Goal: Information Seeking & Learning: Learn about a topic

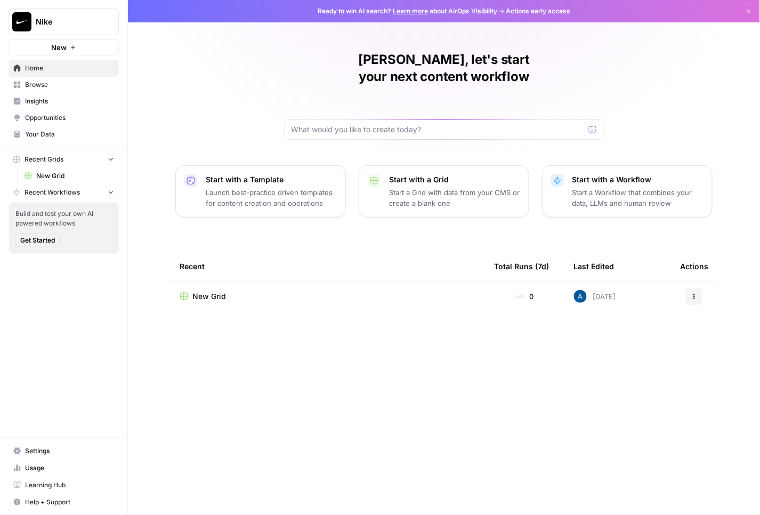
click at [36, 97] on span "Insights" at bounding box center [69, 101] width 89 height 10
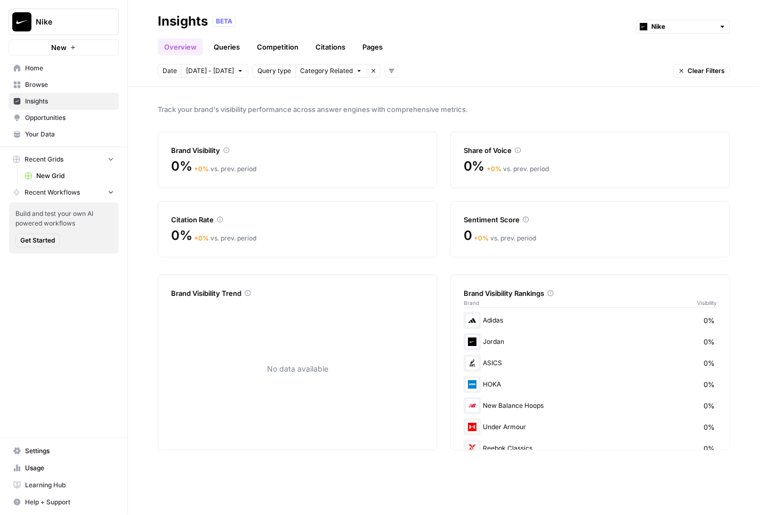
click at [220, 45] on link "Queries" at bounding box center [226, 46] width 39 height 17
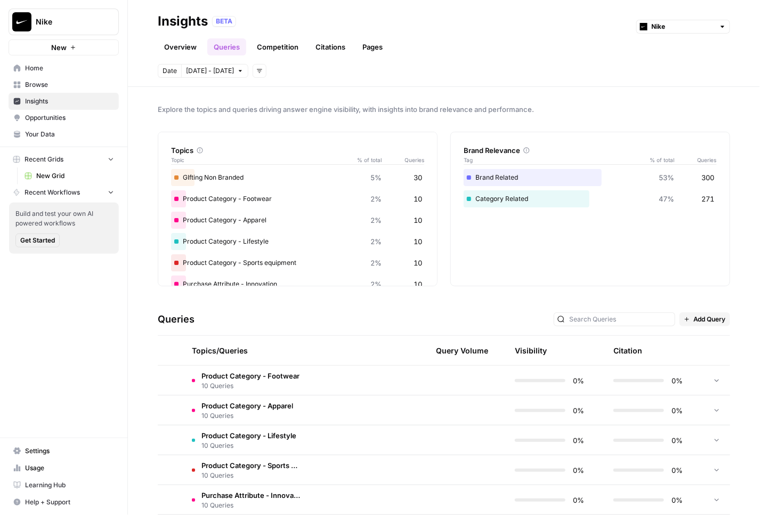
click at [188, 50] on link "Overview" at bounding box center [180, 46] width 45 height 17
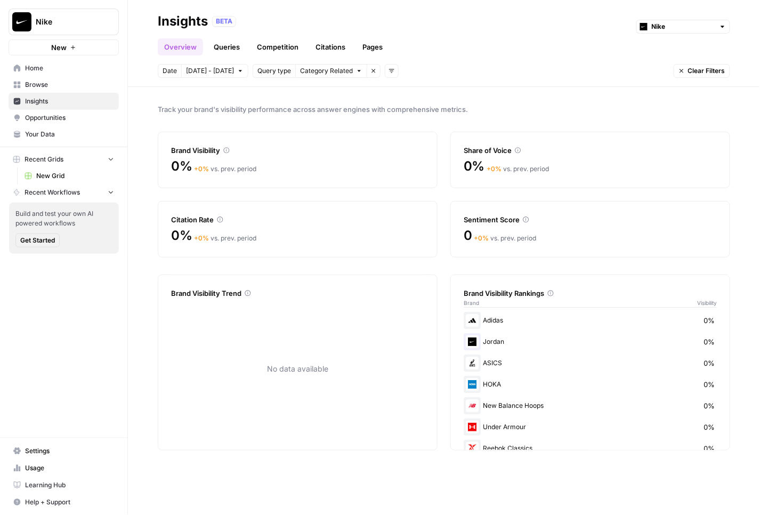
click at [688, 39] on div "Overview Queries Competition Citations Pages" at bounding box center [444, 43] width 573 height 26
click at [688, 26] on input "text" at bounding box center [683, 26] width 63 height 11
click at [717, 29] on div at bounding box center [684, 27] width 94 height 14
type input "Nike"
click at [229, 46] on link "Queries" at bounding box center [226, 46] width 39 height 17
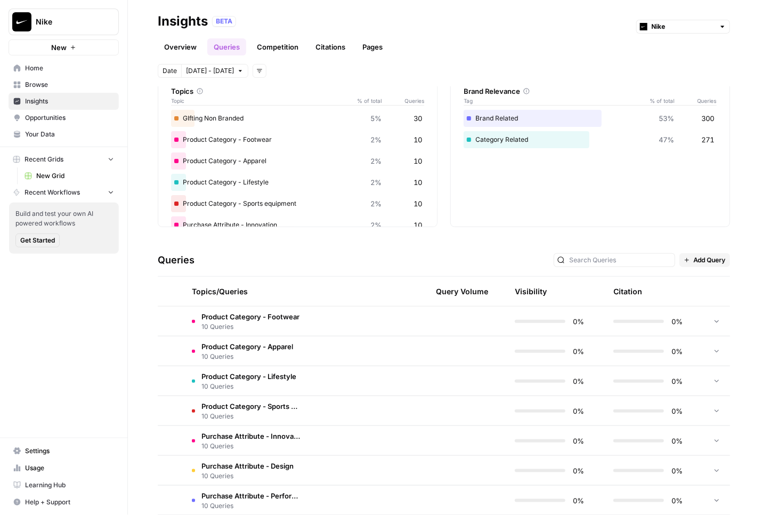
click at [317, 308] on td at bounding box center [359, 321] width 101 height 29
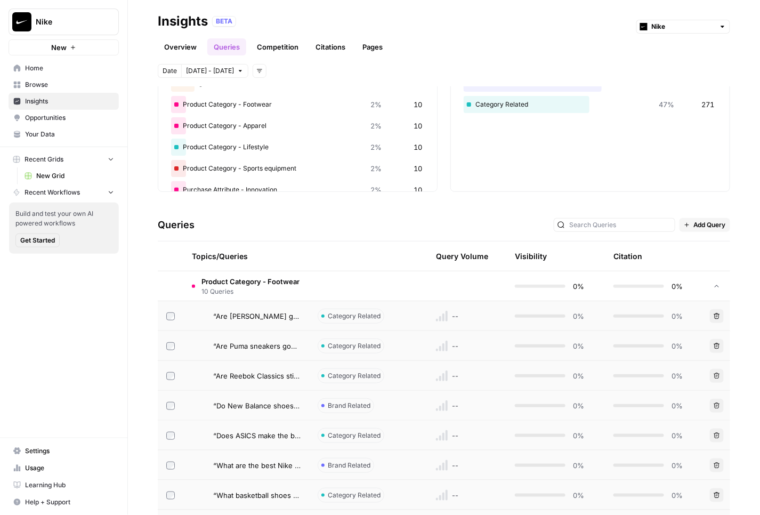
scroll to position [102, 0]
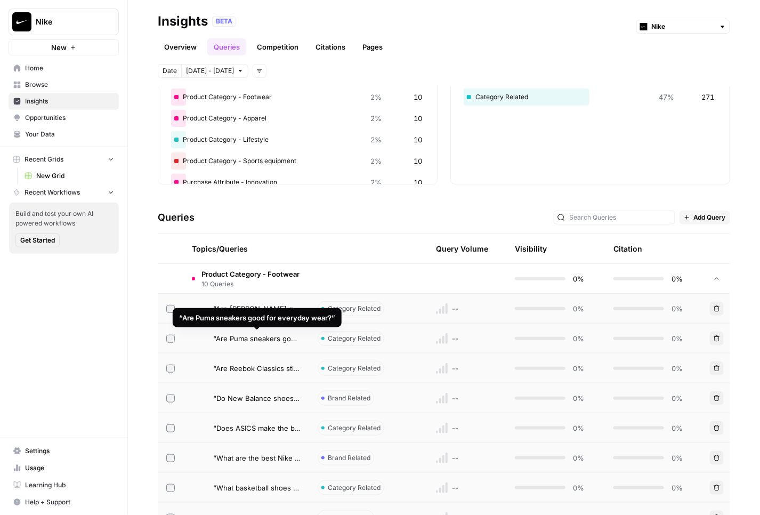
click at [294, 334] on span "“Are Puma sneakers good for everyday wear?”" at bounding box center [256, 338] width 87 height 11
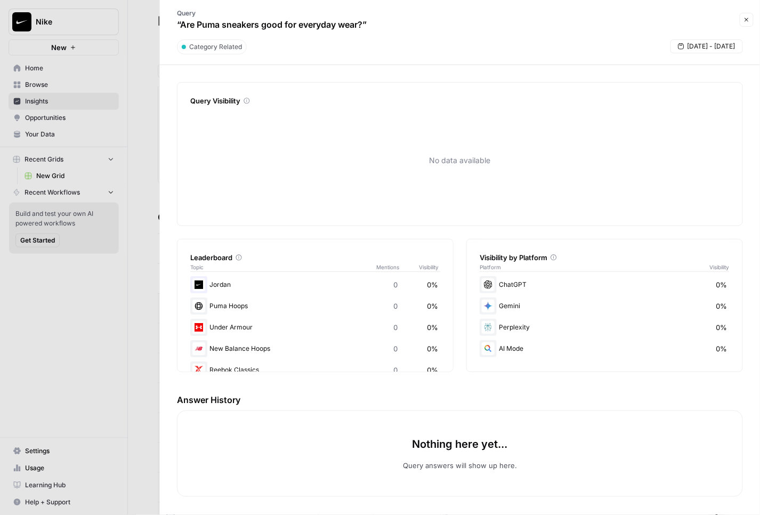
click at [747, 20] on icon "button" at bounding box center [747, 20] width 4 height 4
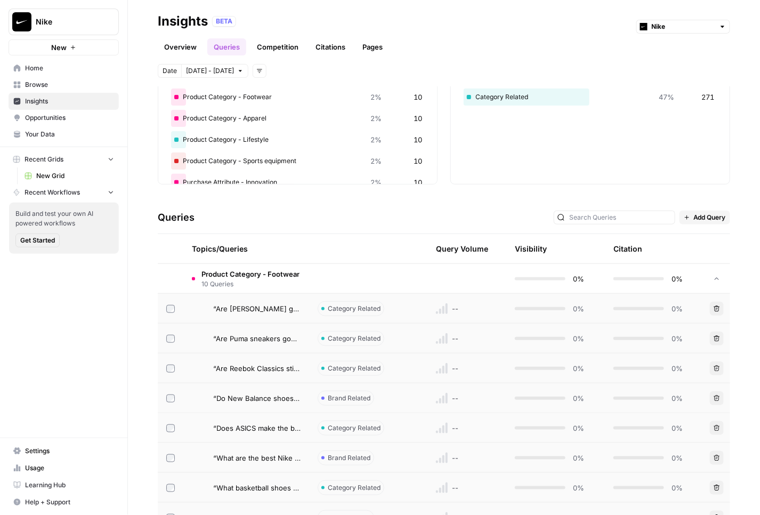
click at [282, 44] on link "Competition" at bounding box center [278, 46] width 54 height 17
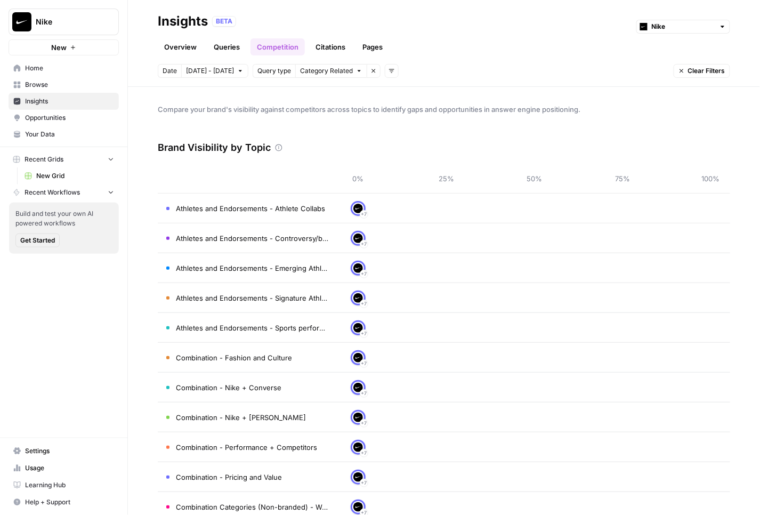
click at [341, 55] on header "Insights BETA Nike Overview Queries Competition Citations Pages Date Oct 4 - Oc…" at bounding box center [444, 43] width 632 height 87
click at [336, 49] on link "Citations" at bounding box center [330, 46] width 43 height 17
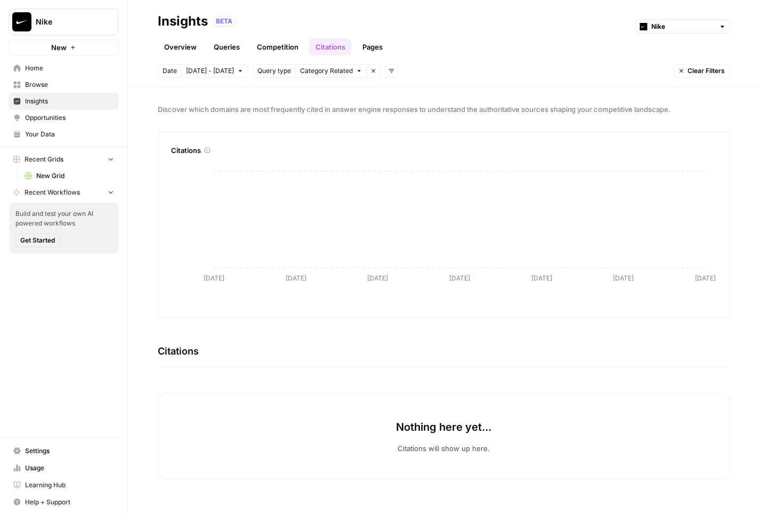
click at [383, 39] on link "Pages" at bounding box center [372, 46] width 33 height 17
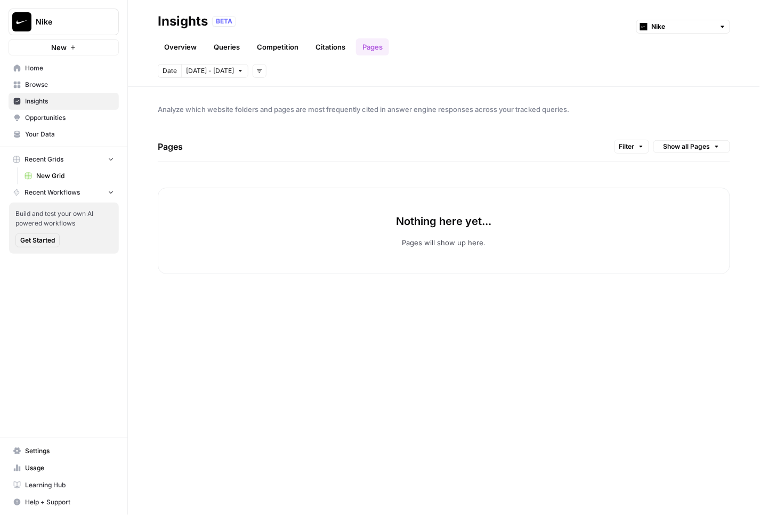
click at [337, 49] on link "Citations" at bounding box center [330, 46] width 43 height 17
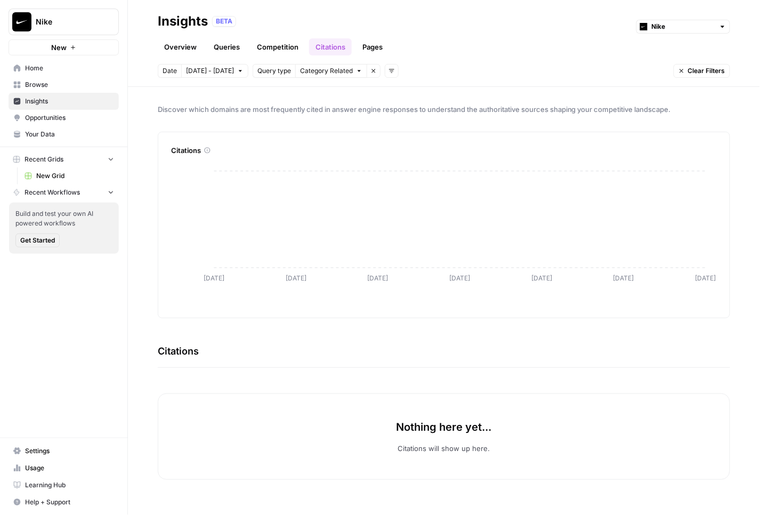
click at [188, 44] on link "Overview" at bounding box center [180, 46] width 45 height 17
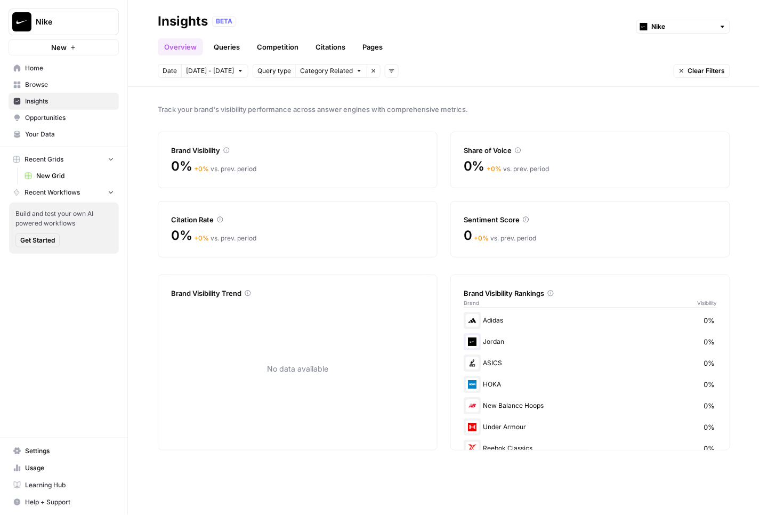
click at [217, 44] on link "Queries" at bounding box center [226, 46] width 39 height 17
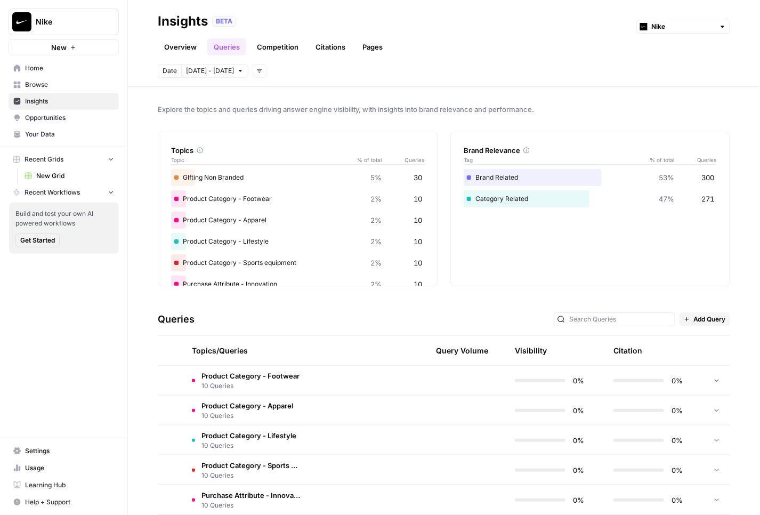
click at [677, 34] on div "Overview Queries Competition Citations Pages" at bounding box center [444, 43] width 573 height 26
click at [677, 31] on input "text" at bounding box center [683, 26] width 63 height 11
click at [513, 62] on header "Insights BETA Overview Queries Competition Citations Pages Date Oct 4 - Oct 10 …" at bounding box center [444, 43] width 632 height 87
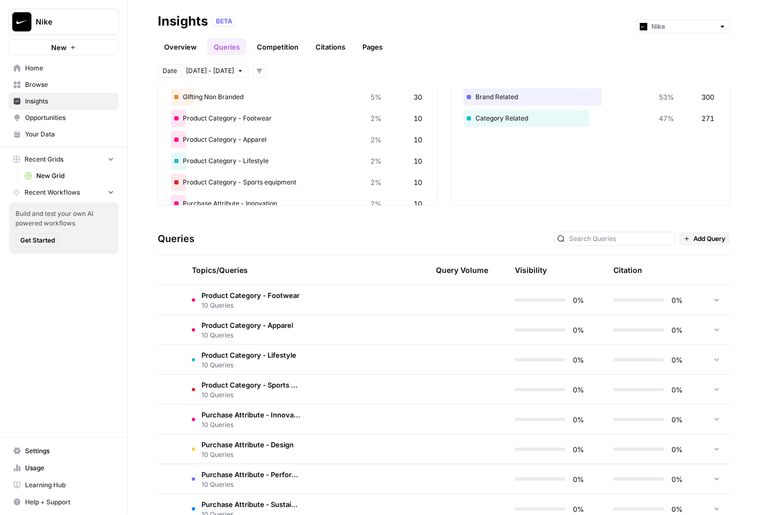
click at [182, 50] on link "Overview" at bounding box center [180, 46] width 45 height 17
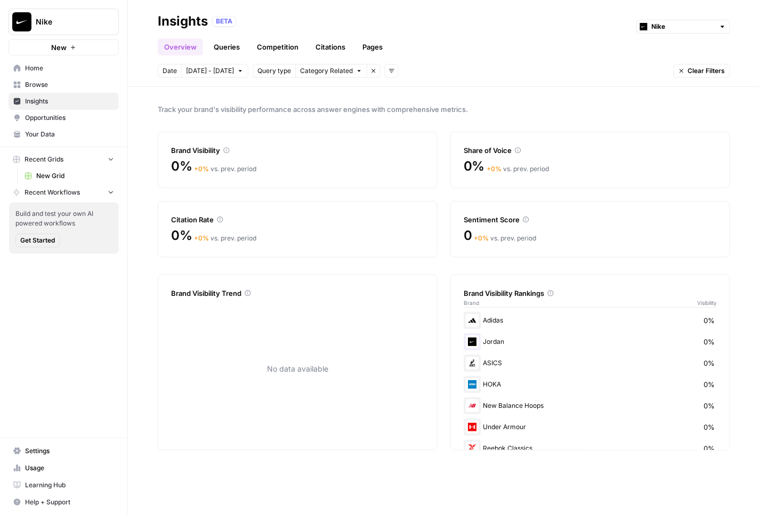
click at [39, 119] on span "Opportunities" at bounding box center [69, 118] width 89 height 10
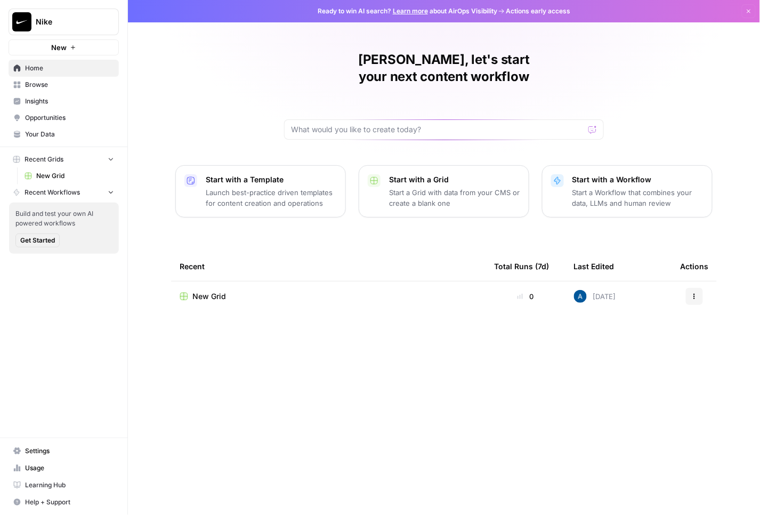
click at [93, 22] on span "Nike" at bounding box center [68, 22] width 65 height 11
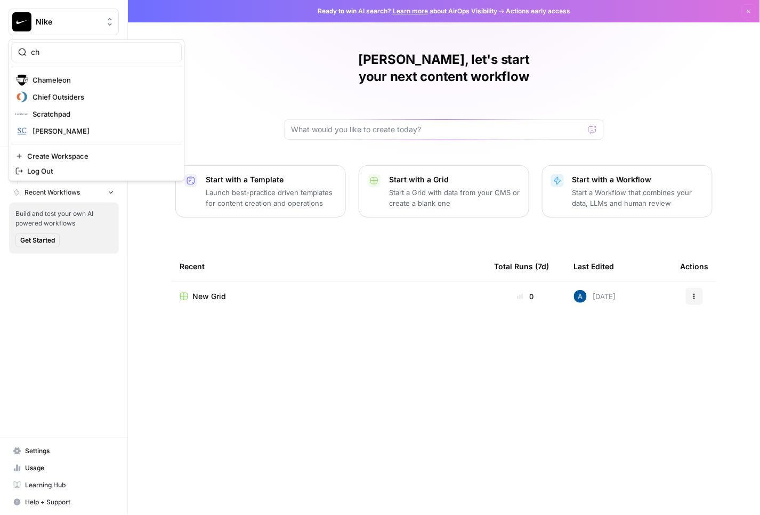
type input "che"
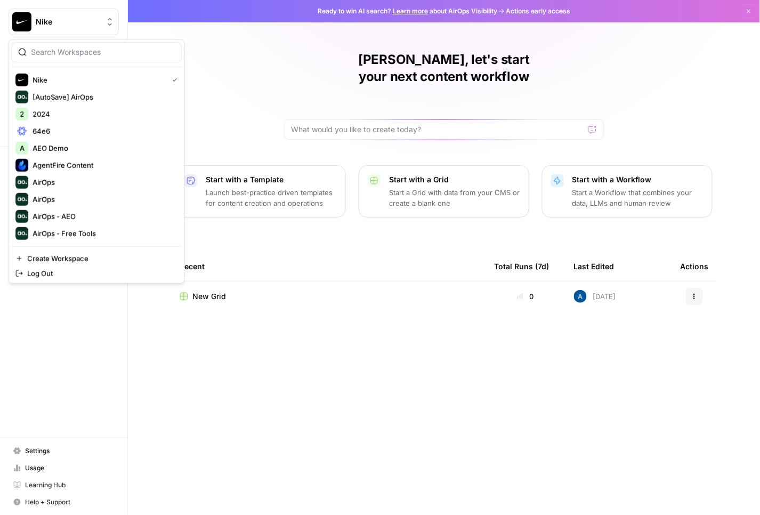
click at [216, 95] on div "Alex, let's start your next content workflow Start with a Template Launch best-…" at bounding box center [444, 257] width 632 height 515
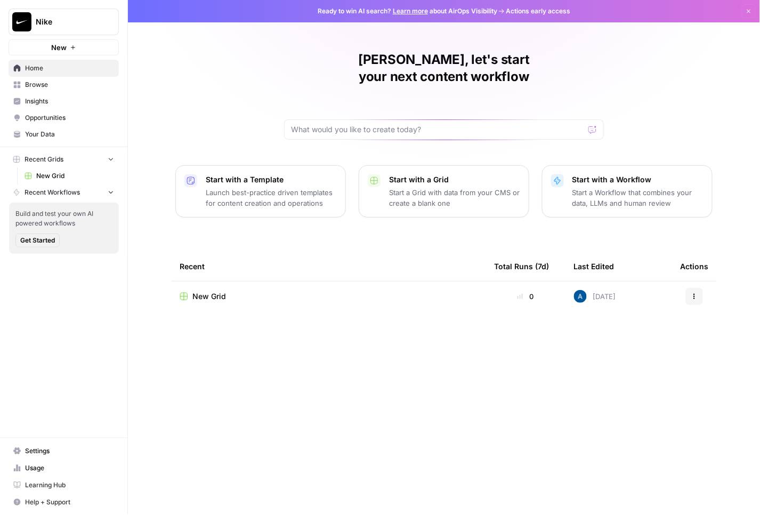
click at [57, 13] on button "Nike" at bounding box center [64, 22] width 110 height 27
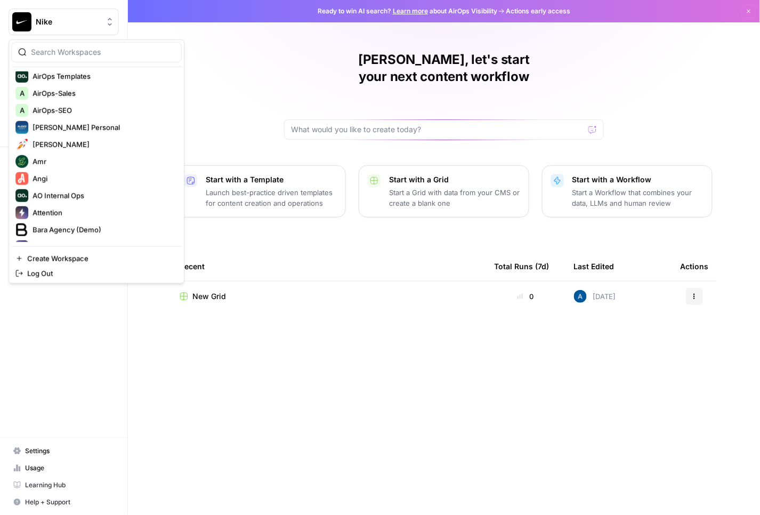
scroll to position [391, 0]
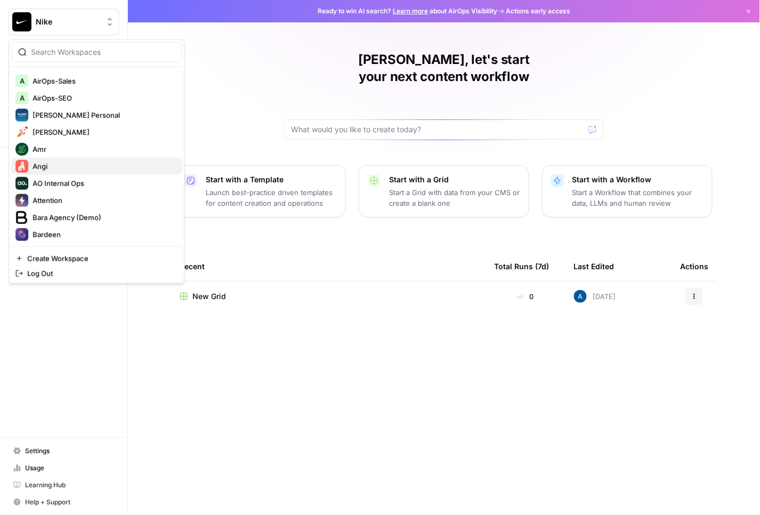
click at [106, 165] on span "Angi" at bounding box center [103, 166] width 141 height 11
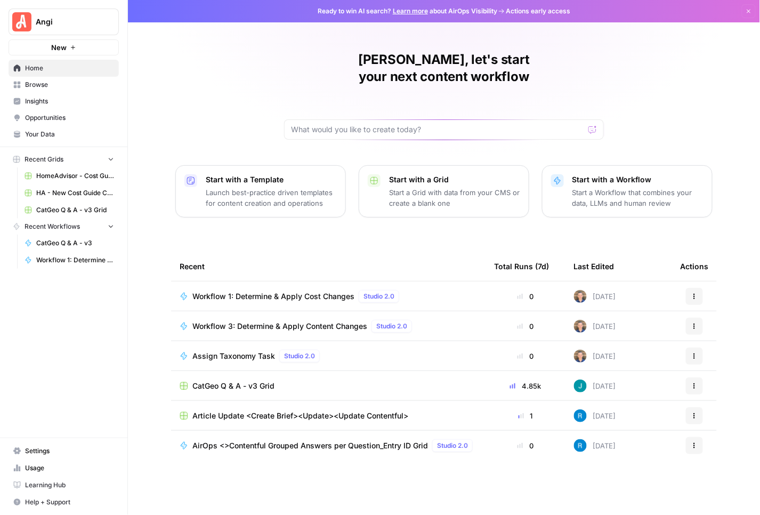
click at [162, 78] on div "Alex, let's start your next content workflow Start with a Template Launch best-…" at bounding box center [444, 257] width 632 height 515
click at [42, 94] on link "Insights" at bounding box center [64, 101] width 110 height 17
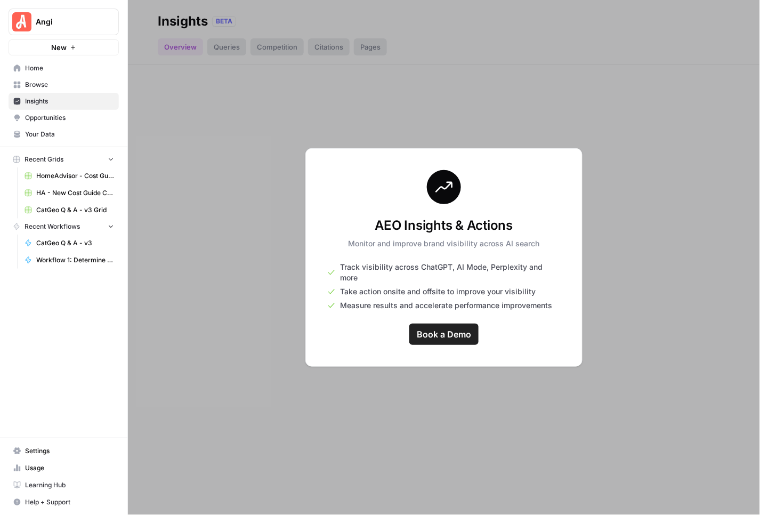
click at [349, 221] on div "AEO Insights & Actions Monitor and improve brand visibility across AI search Tr…" at bounding box center [443, 257] width 277 height 219
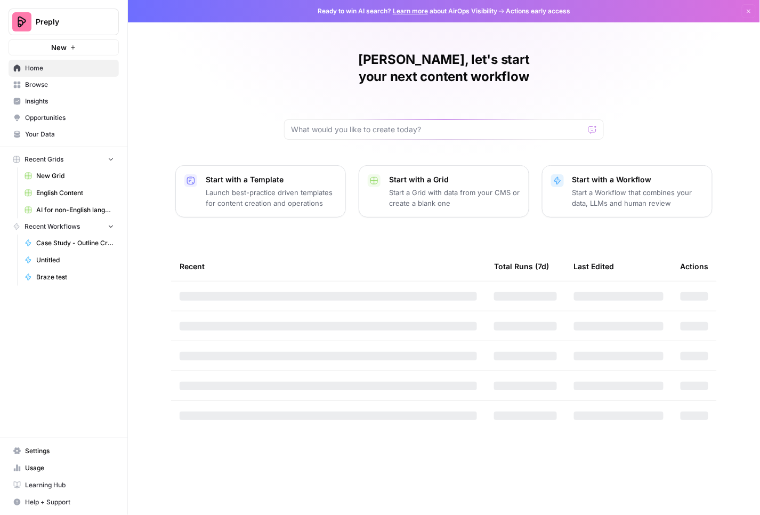
click at [65, 101] on span "Insights" at bounding box center [69, 101] width 89 height 10
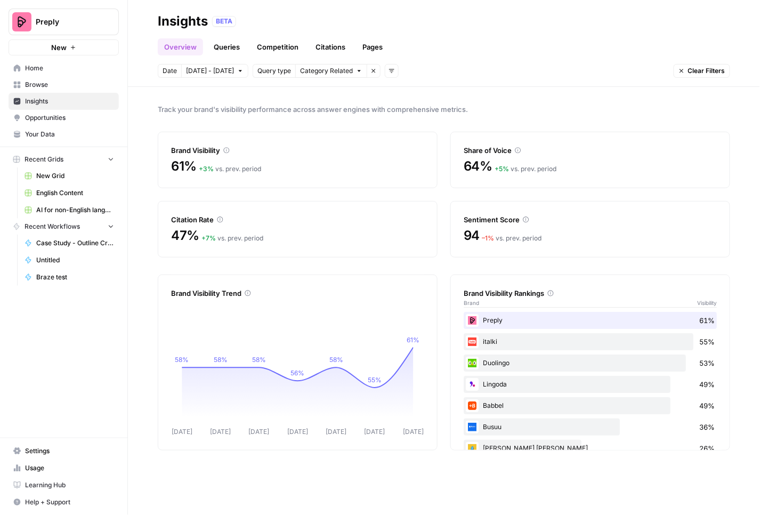
click at [230, 49] on link "Queries" at bounding box center [226, 46] width 39 height 17
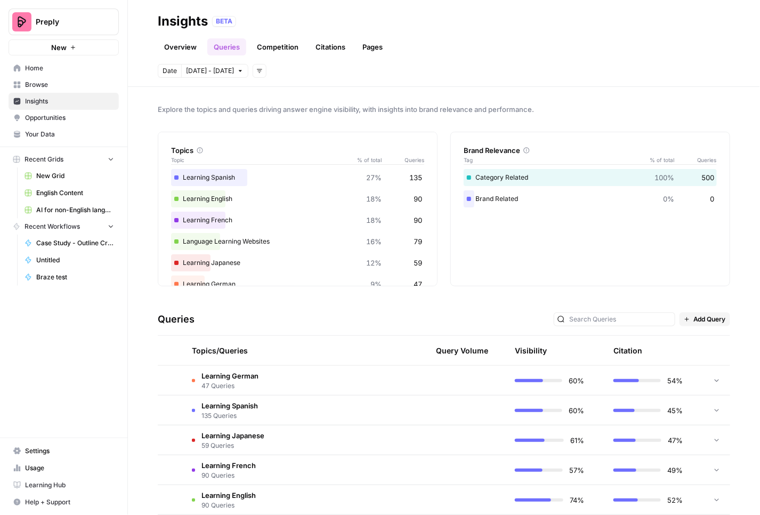
click at [266, 47] on link "Competition" at bounding box center [278, 46] width 54 height 17
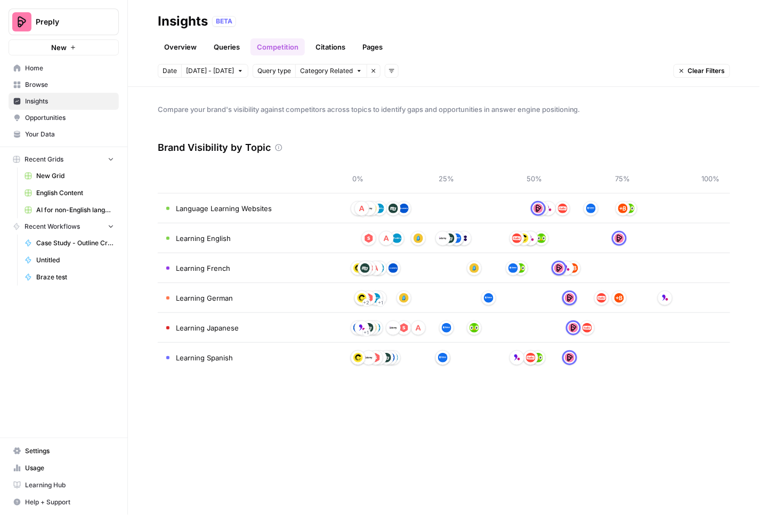
click at [312, 52] on link "Citations" at bounding box center [330, 46] width 43 height 17
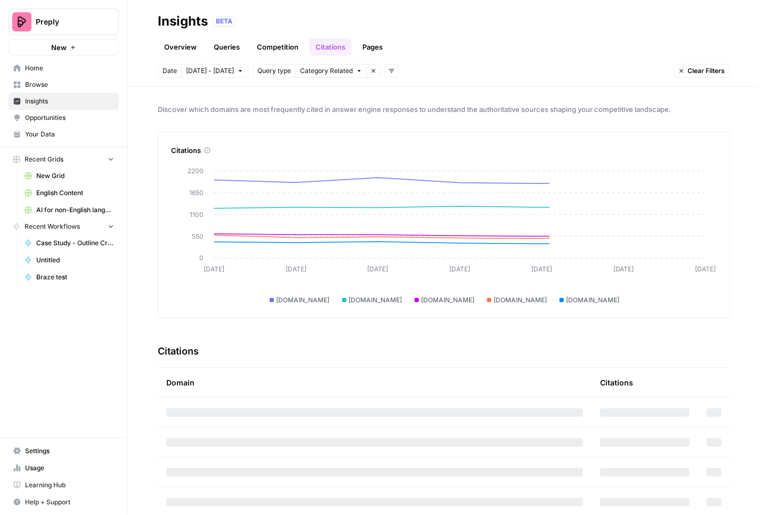
click at [371, 49] on link "Pages" at bounding box center [372, 46] width 33 height 17
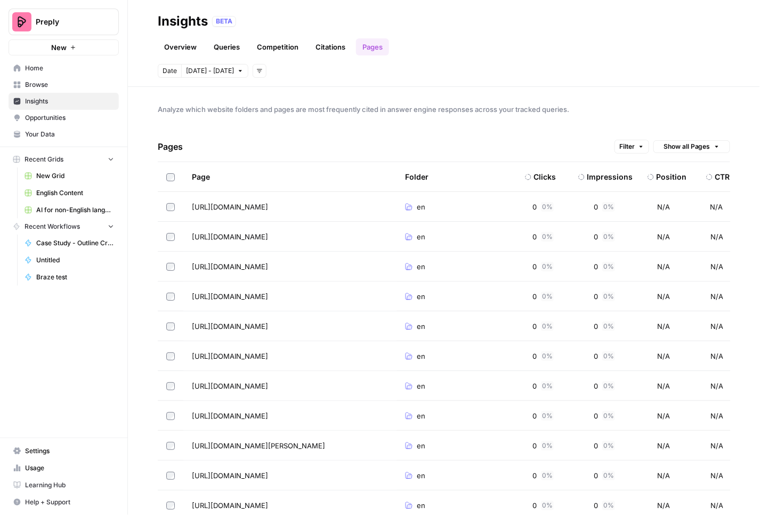
click at [522, 135] on div "Pages Filter Show all Pages" at bounding box center [444, 147] width 573 height 30
click at [176, 54] on link "Overview" at bounding box center [180, 46] width 45 height 17
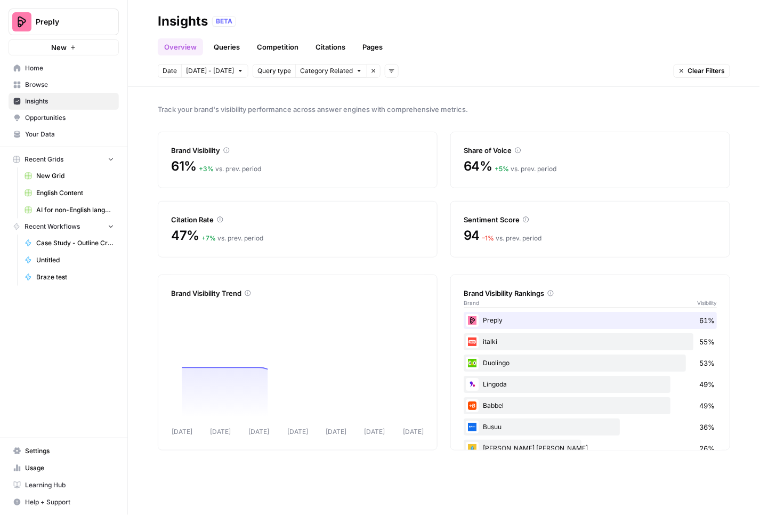
click at [214, 52] on link "Queries" at bounding box center [226, 46] width 39 height 17
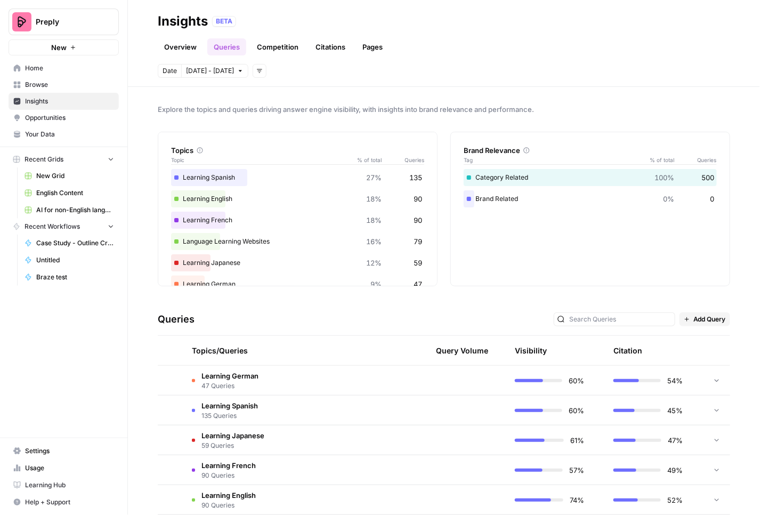
click at [266, 44] on link "Competition" at bounding box center [278, 46] width 54 height 17
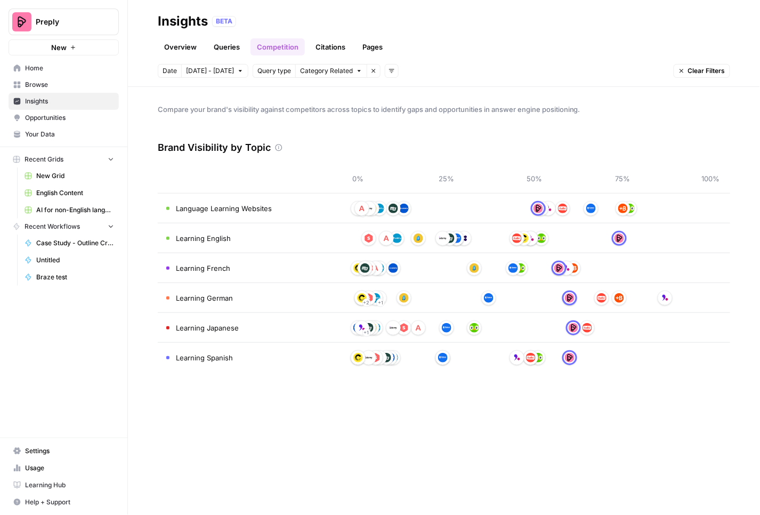
click at [188, 50] on link "Overview" at bounding box center [180, 46] width 45 height 17
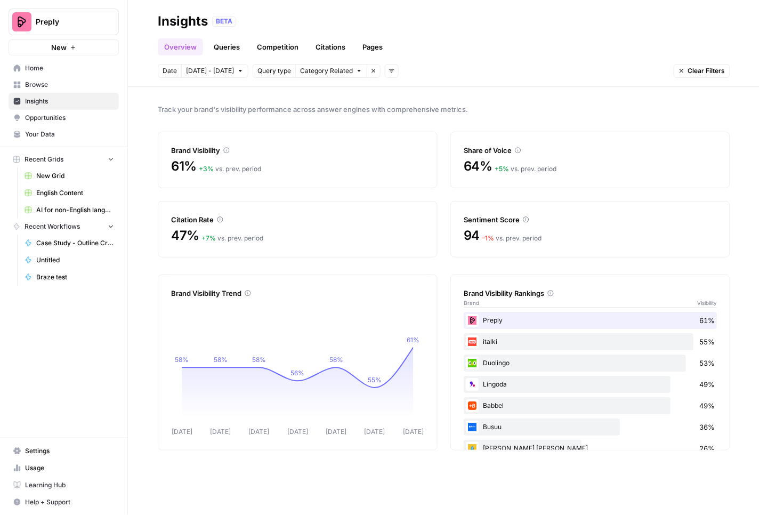
click at [226, 52] on link "Queries" at bounding box center [226, 46] width 39 height 17
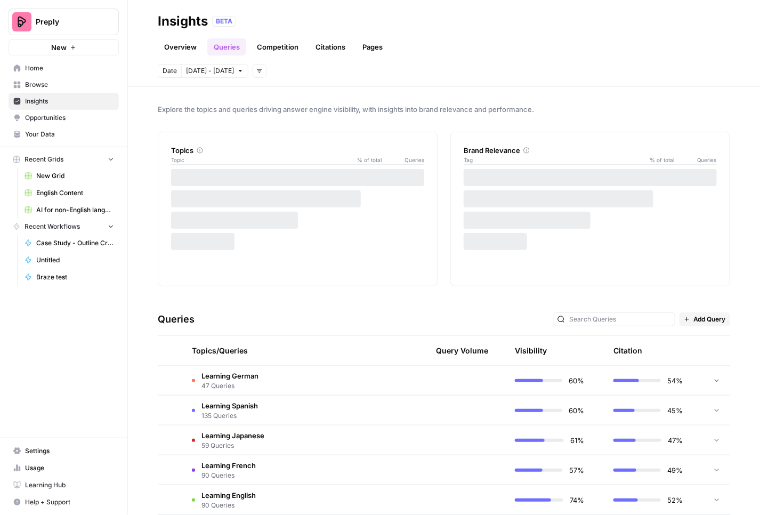
scroll to position [45, 0]
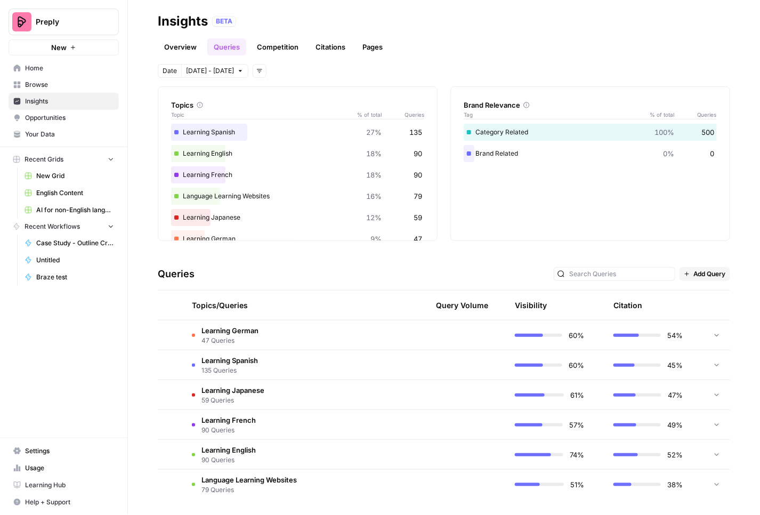
click at [359, 337] on td at bounding box center [359, 334] width 101 height 29
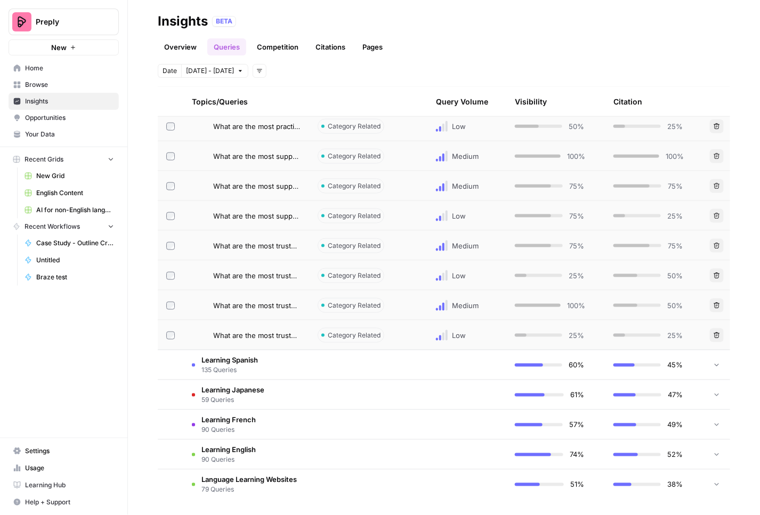
click at [352, 370] on td at bounding box center [359, 364] width 101 height 29
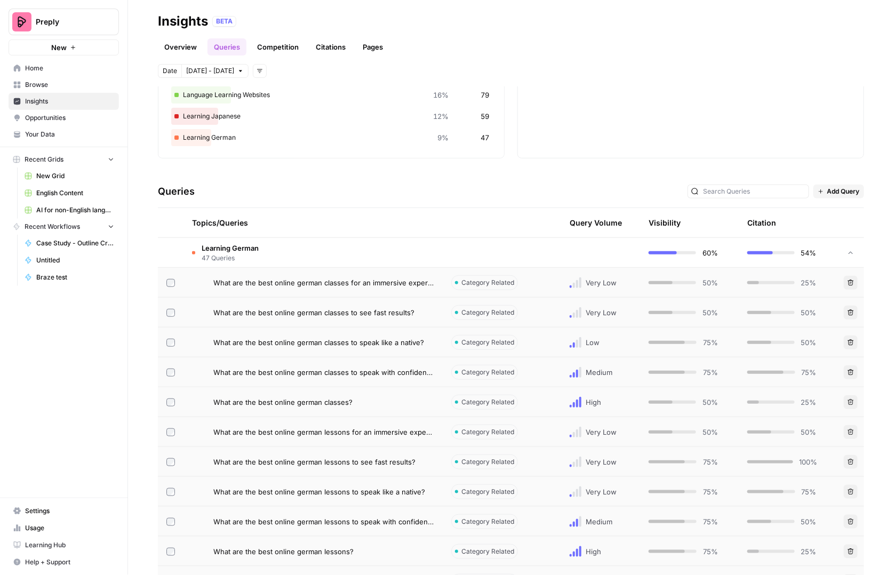
scroll to position [140, 0]
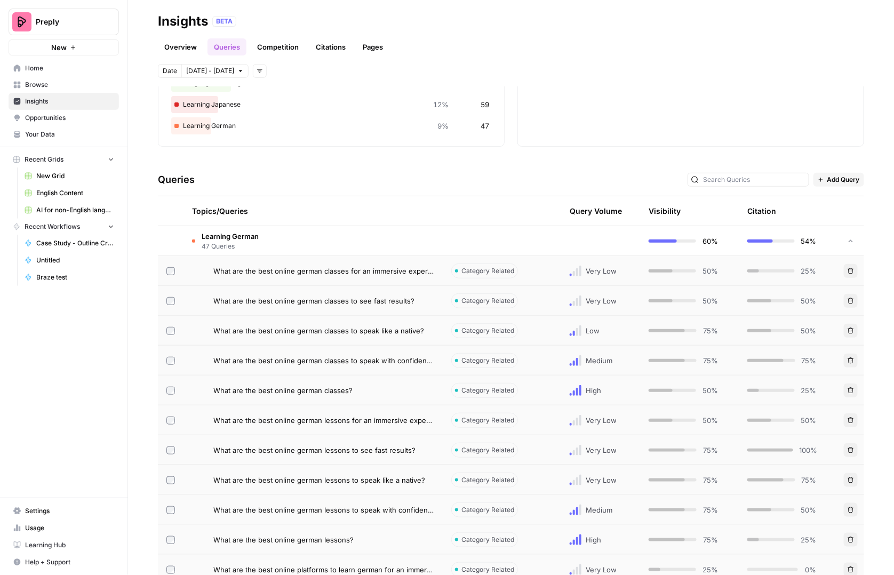
click at [267, 251] on td "Learning German 47 Queries" at bounding box center [312, 240] width 259 height 29
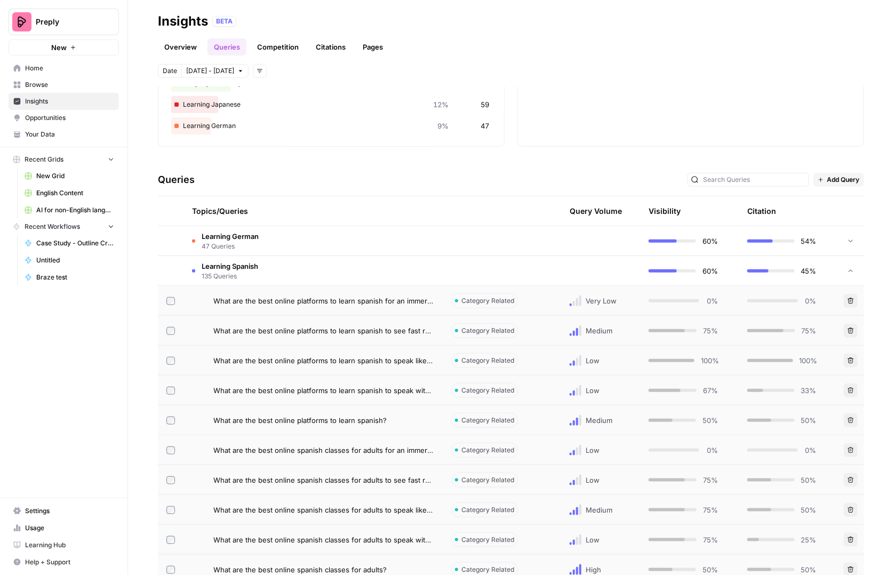
click at [279, 283] on td "Learning Spanish 135 Queries" at bounding box center [312, 270] width 259 height 29
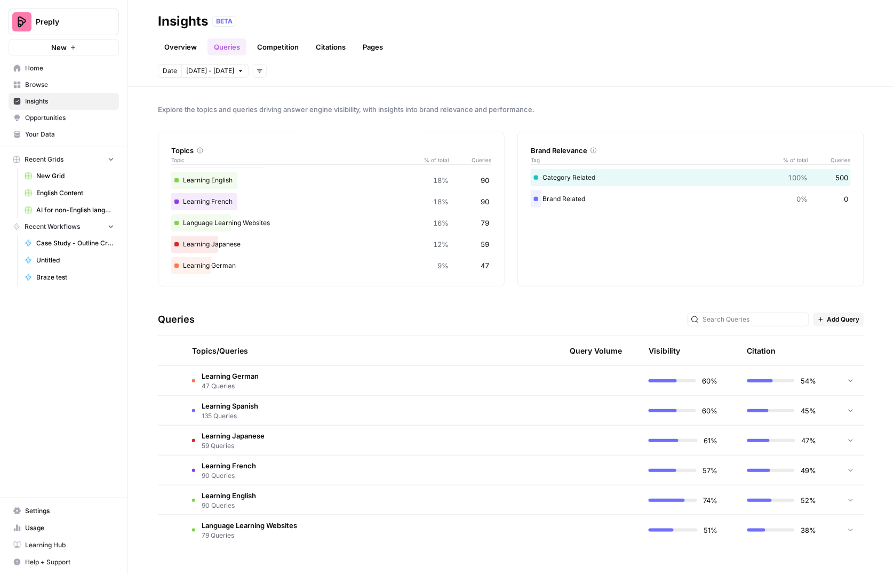
click at [263, 413] on td "Learning Spanish 135 Queries" at bounding box center [312, 410] width 259 height 29
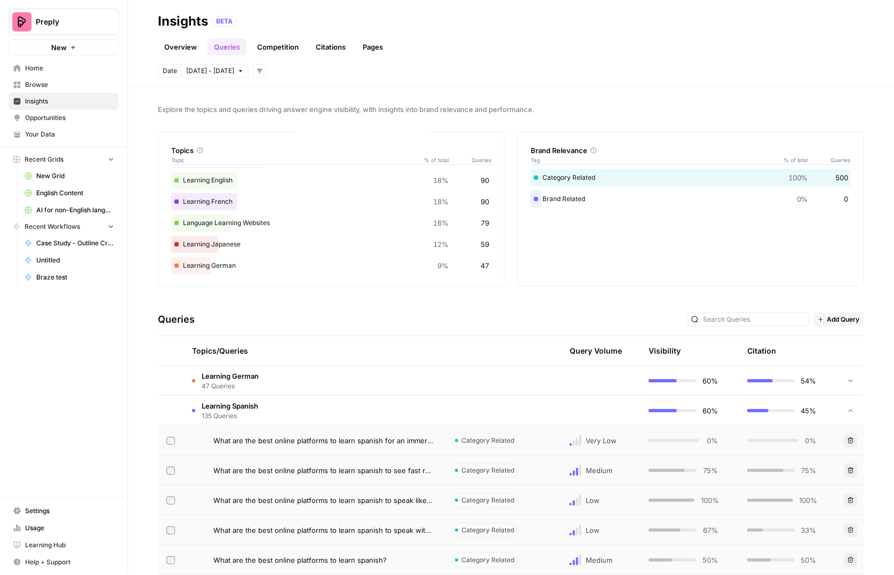
click at [283, 378] on td "Learning German 47 Queries" at bounding box center [312, 380] width 259 height 29
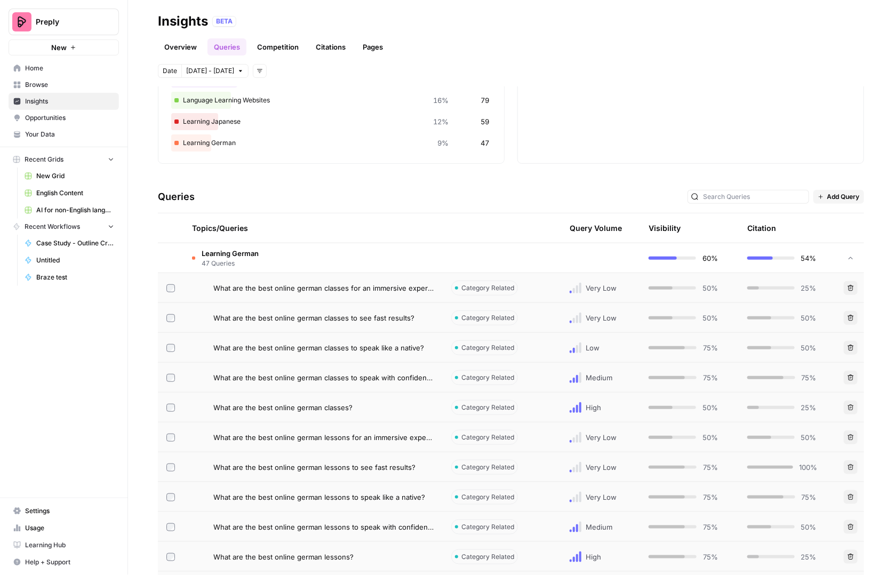
scroll to position [160, 0]
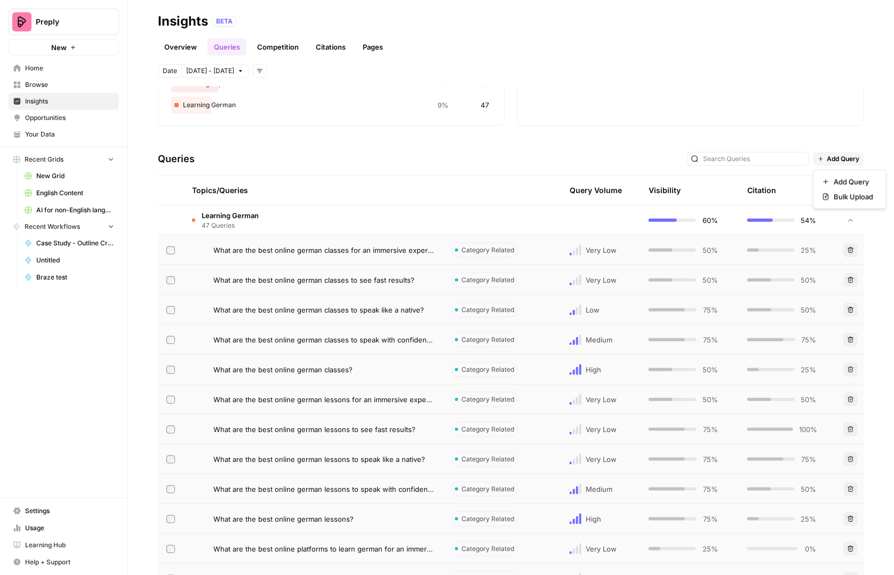
click at [760, 154] on span "Add Query" at bounding box center [843, 159] width 33 height 10
click at [572, 135] on div "Explore the topics and queries driving answer engine visibility, with insights …" at bounding box center [511, 331] width 766 height 488
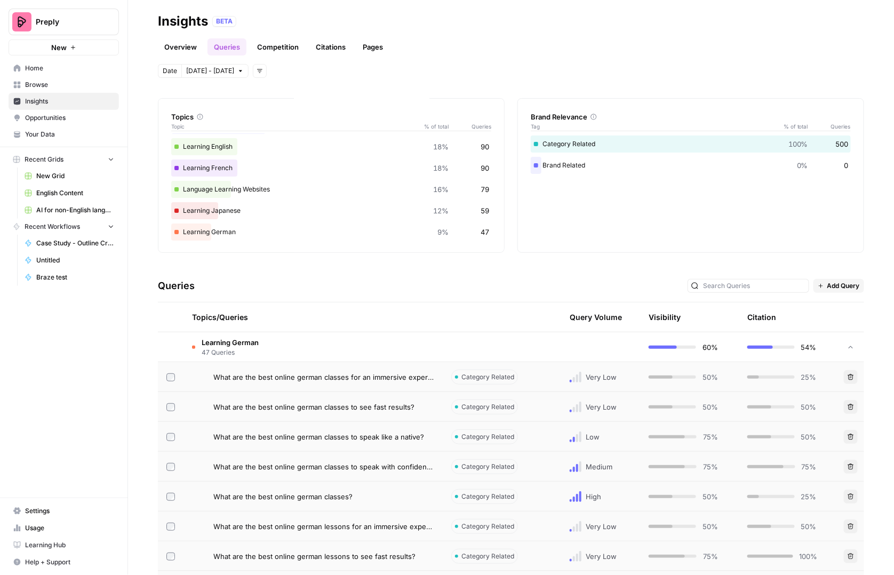
scroll to position [0, 0]
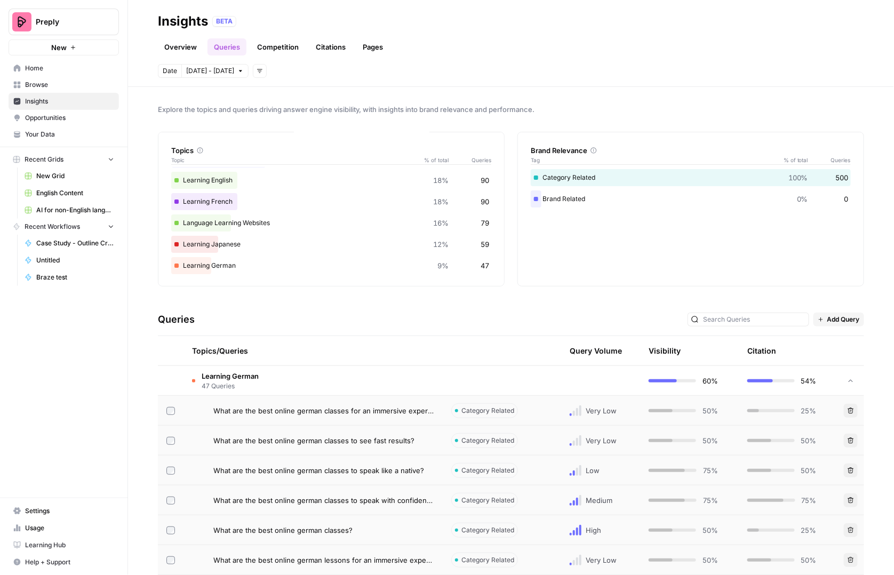
click at [276, 43] on link "Competition" at bounding box center [278, 46] width 54 height 17
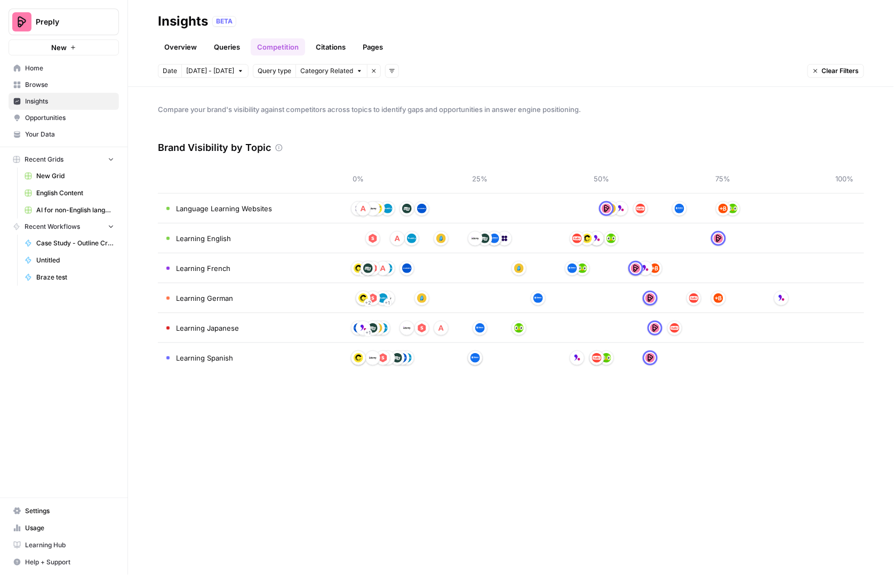
click at [325, 42] on link "Citations" at bounding box center [330, 46] width 43 height 17
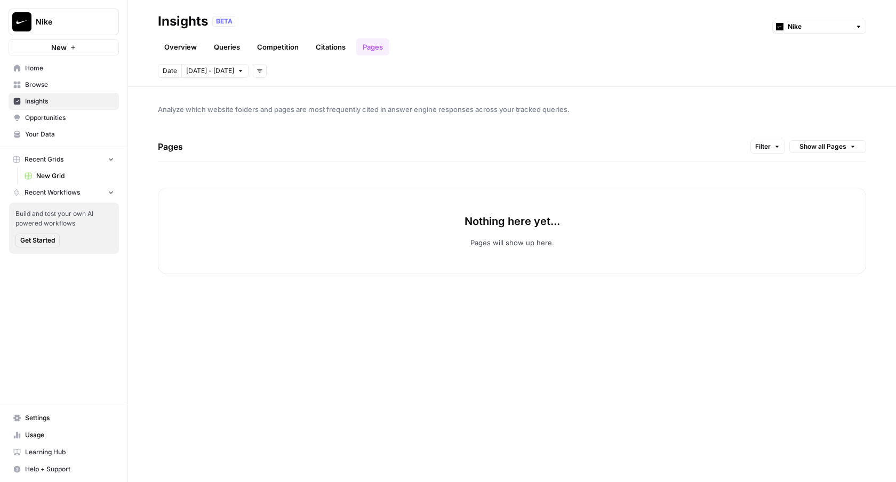
click at [302, 189] on div "Nothing here yet... Pages will show up here." at bounding box center [512, 231] width 708 height 86
click at [50, 84] on span "Browse" at bounding box center [69, 85] width 89 height 10
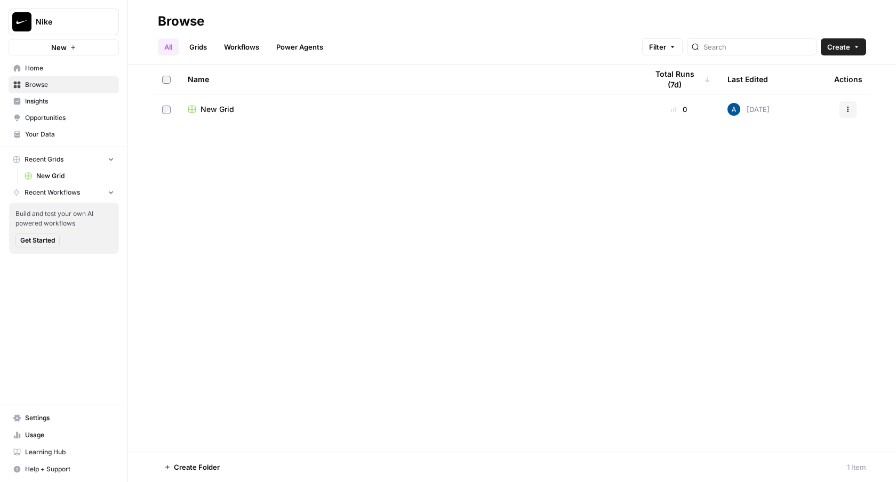
click at [59, 69] on span "Home" at bounding box center [69, 68] width 89 height 10
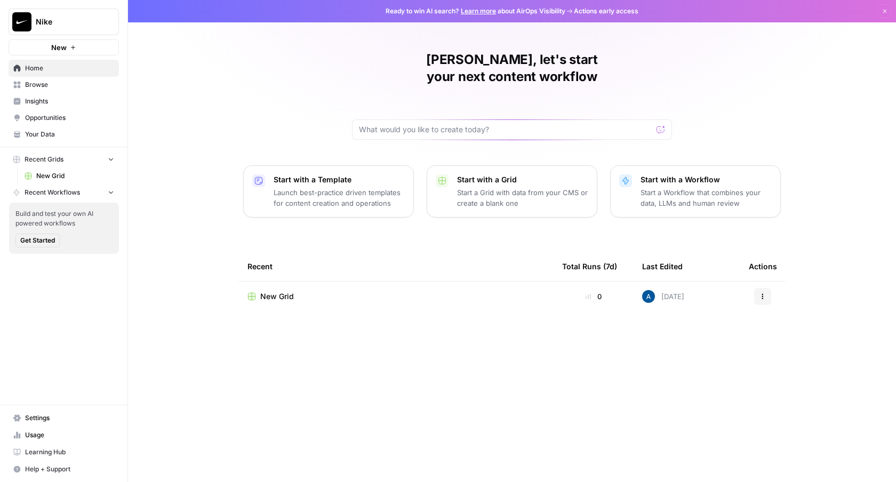
click at [57, 101] on span "Insights" at bounding box center [69, 101] width 89 height 10
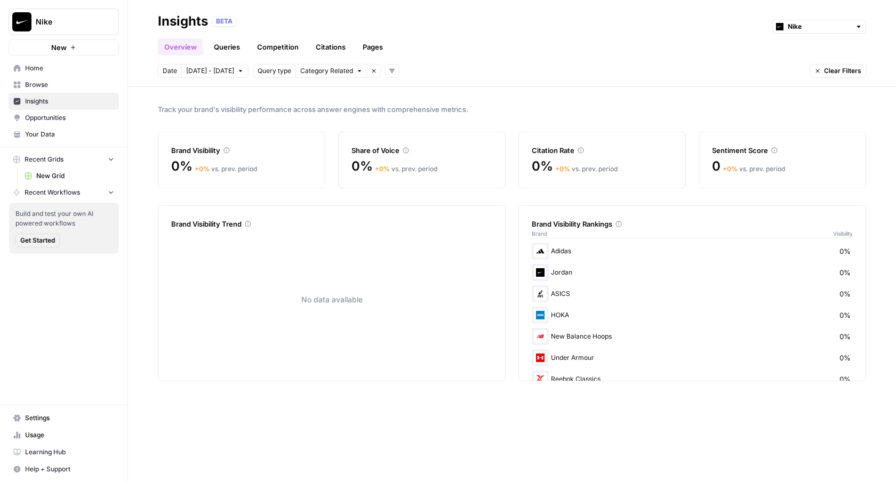
click at [53, 117] on span "Opportunities" at bounding box center [69, 118] width 89 height 10
